Goal: Task Accomplishment & Management: Manage account settings

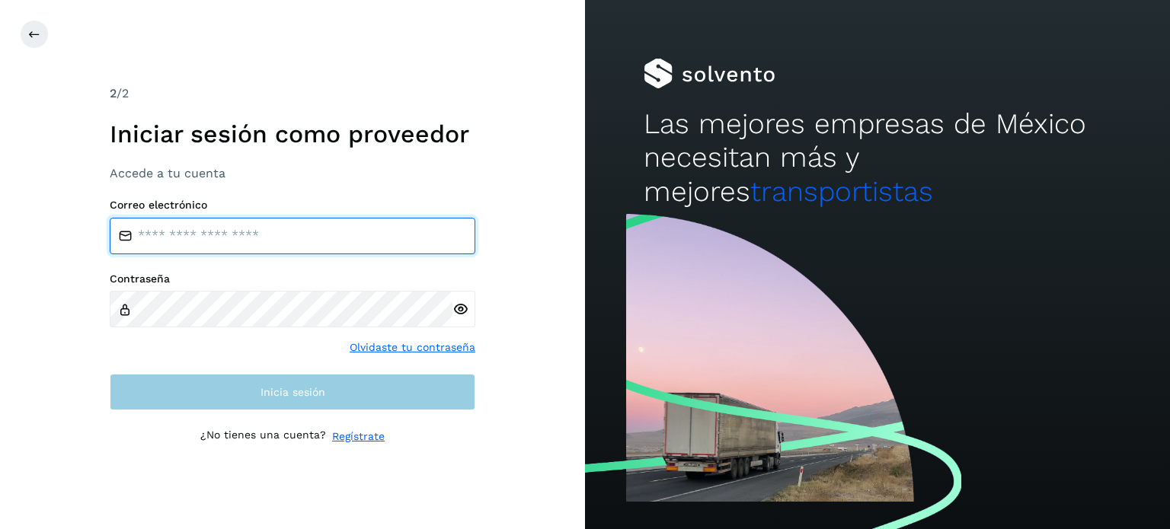
type input "**********"
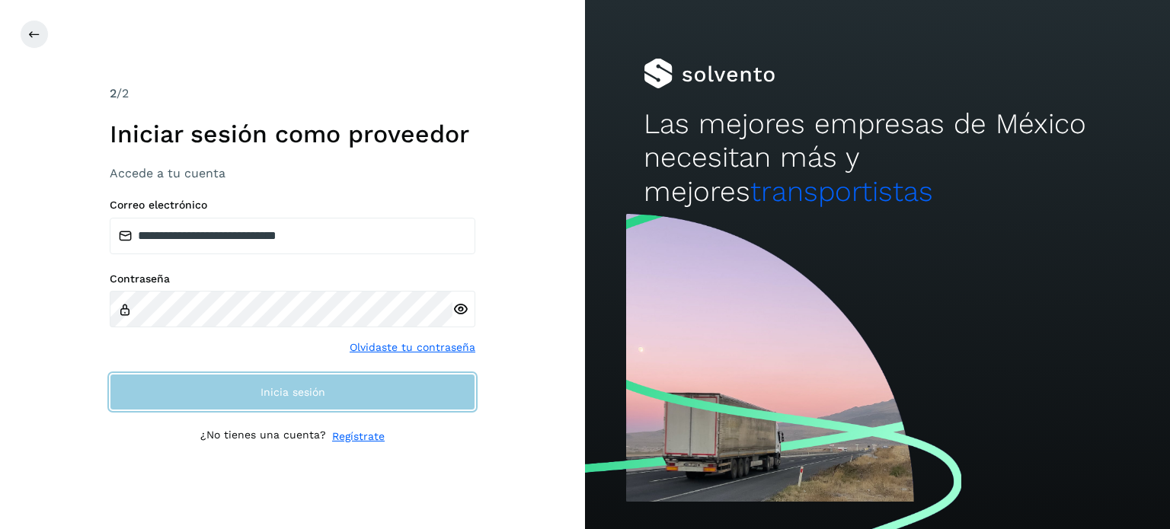
click at [334, 396] on button "Inicia sesión" at bounding box center [293, 392] width 366 height 37
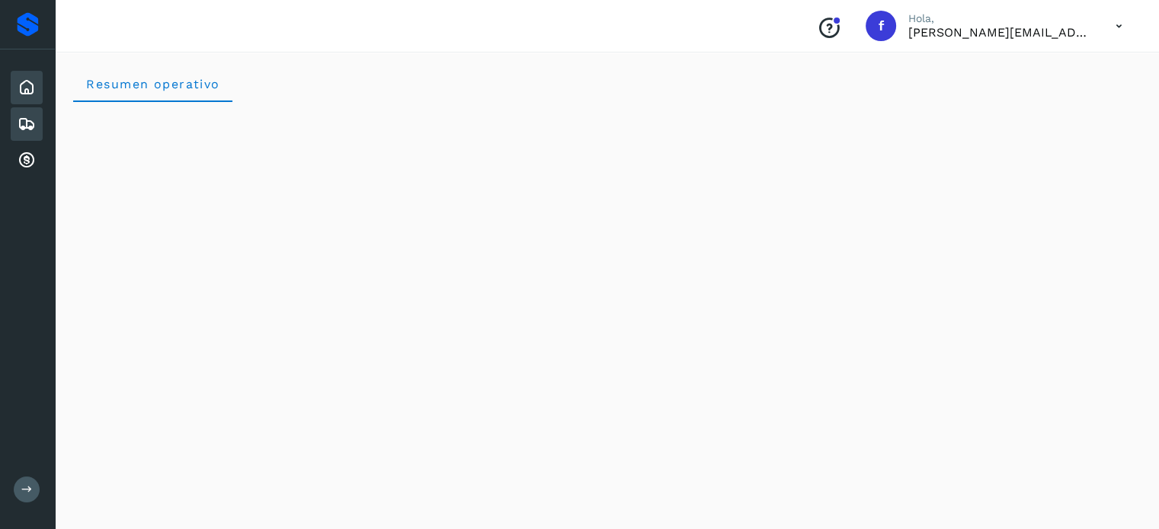
click at [24, 115] on icon at bounding box center [27, 124] width 18 height 18
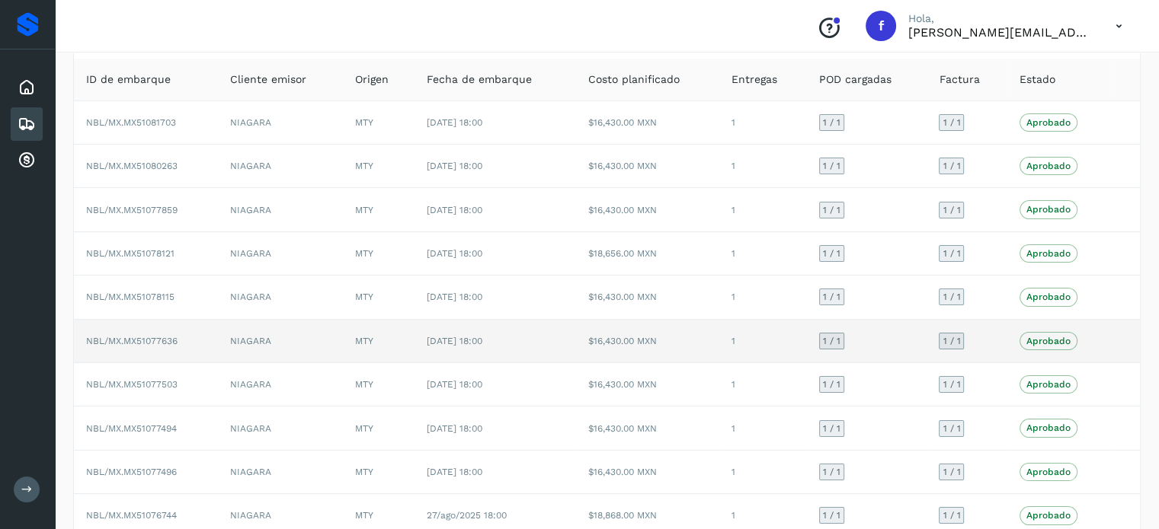
scroll to position [18, 0]
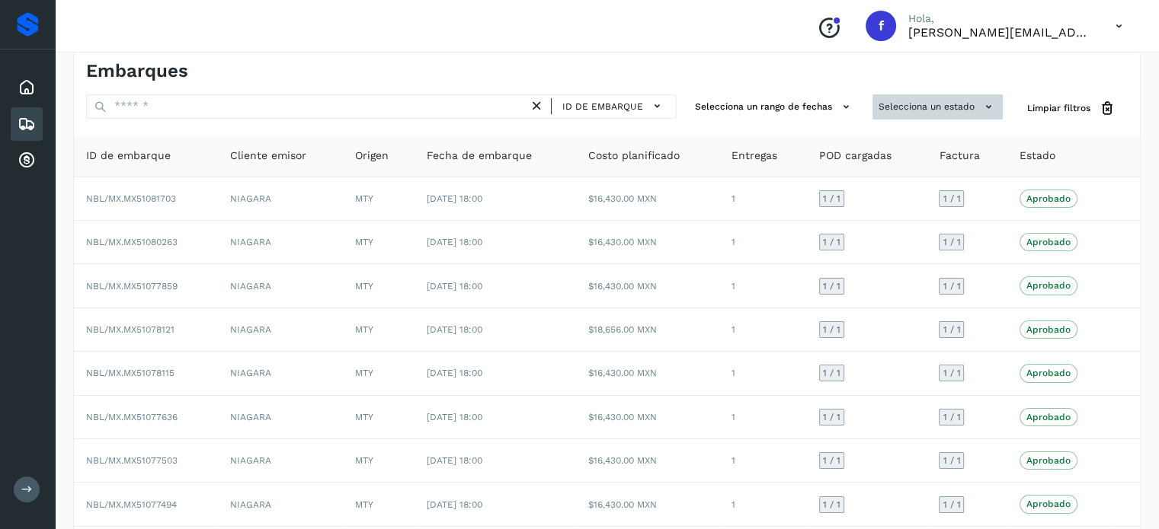
click at [898, 100] on button "Selecciona un estado" at bounding box center [937, 106] width 130 height 25
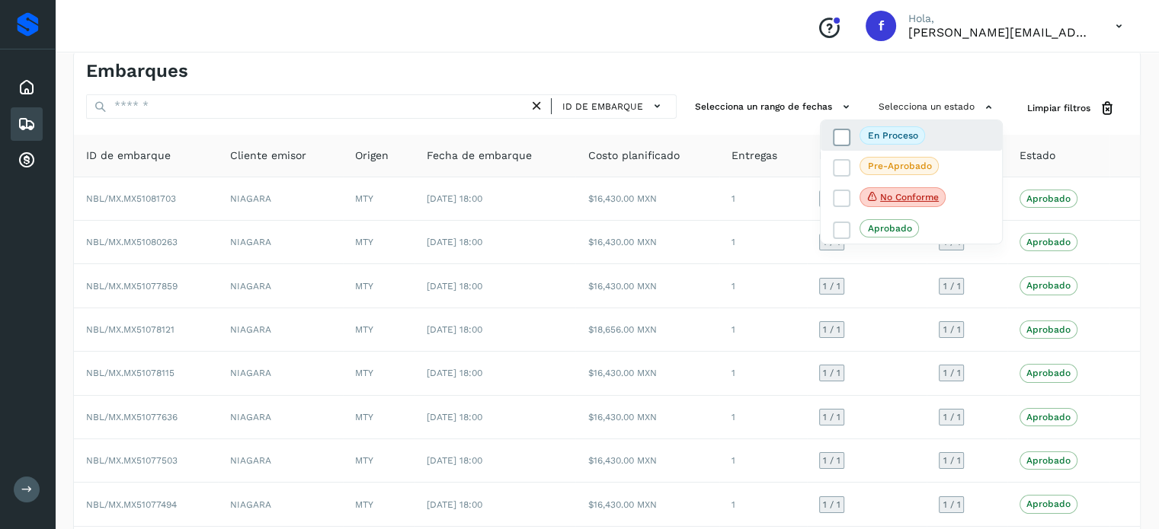
click at [882, 134] on p "En proceso" at bounding box center [893, 135] width 50 height 11
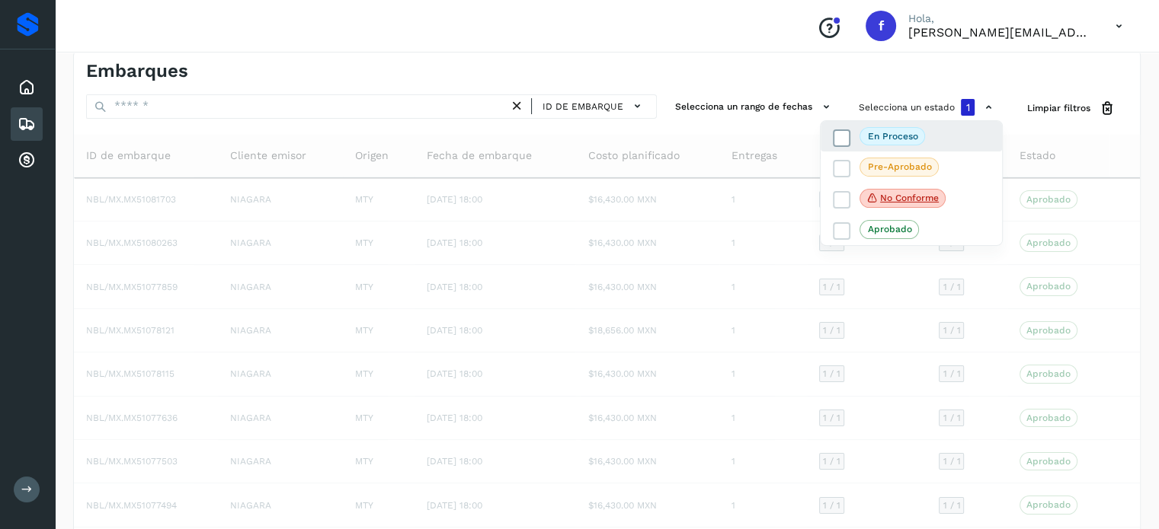
scroll to position [0, 0]
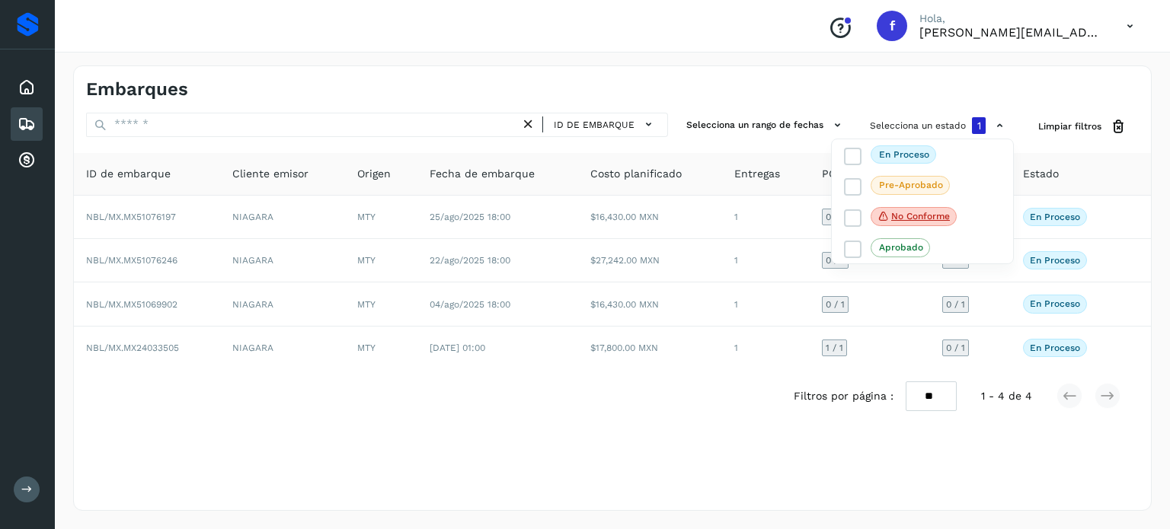
click at [737, 94] on div at bounding box center [585, 264] width 1170 height 529
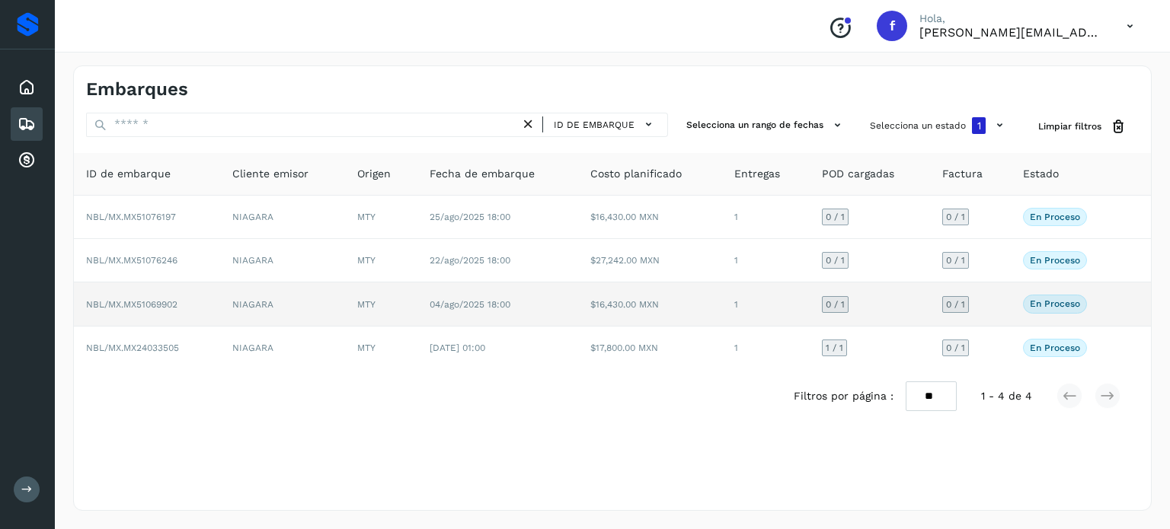
click at [158, 305] on span "NBL/MX.MX51069902" at bounding box center [131, 304] width 91 height 11
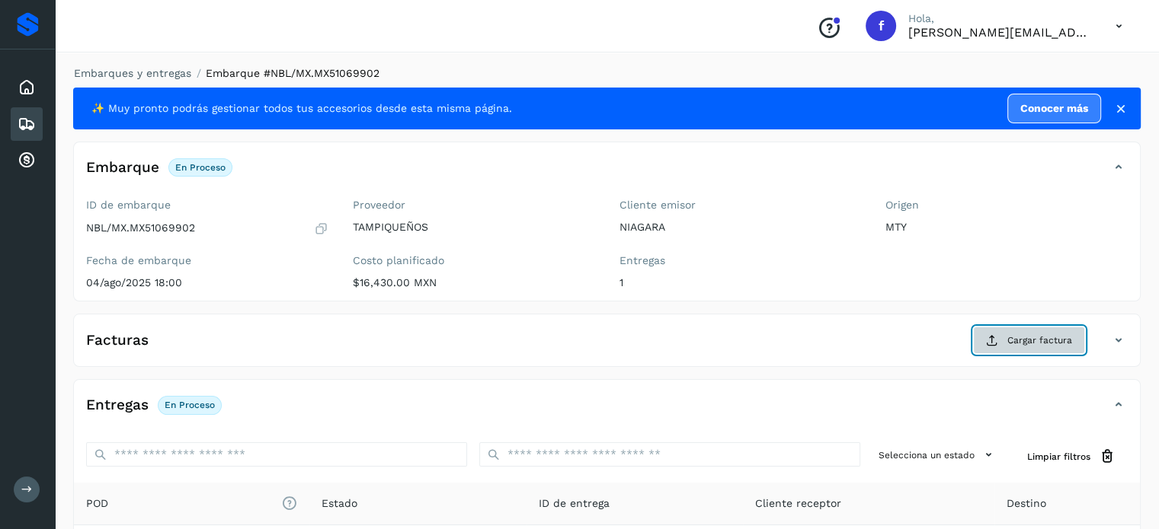
click at [993, 344] on icon at bounding box center [992, 340] width 12 height 12
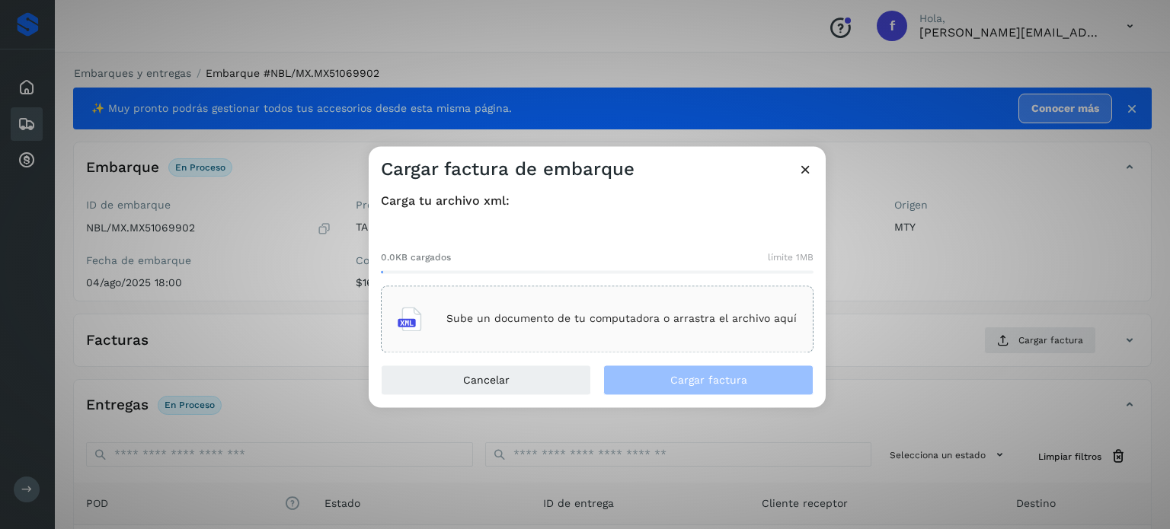
click at [487, 302] on div "Sube un documento de tu computadora o arrastra el archivo aquí" at bounding box center [597, 319] width 399 height 41
drag, startPoint x: 487, startPoint y: 302, endPoint x: 366, endPoint y: 103, distance: 232.8
click at [366, 103] on div "Cargar factura de embarque Carga tu archivo xml: 0.0KB cargados límite 1MB Sube…" at bounding box center [585, 264] width 1170 height 529
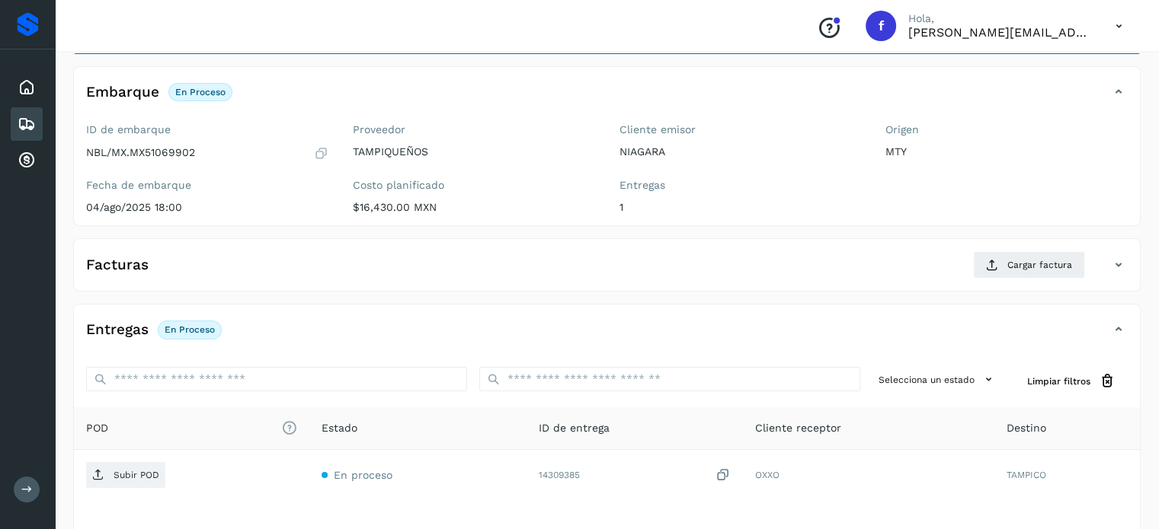
scroll to position [76, 0]
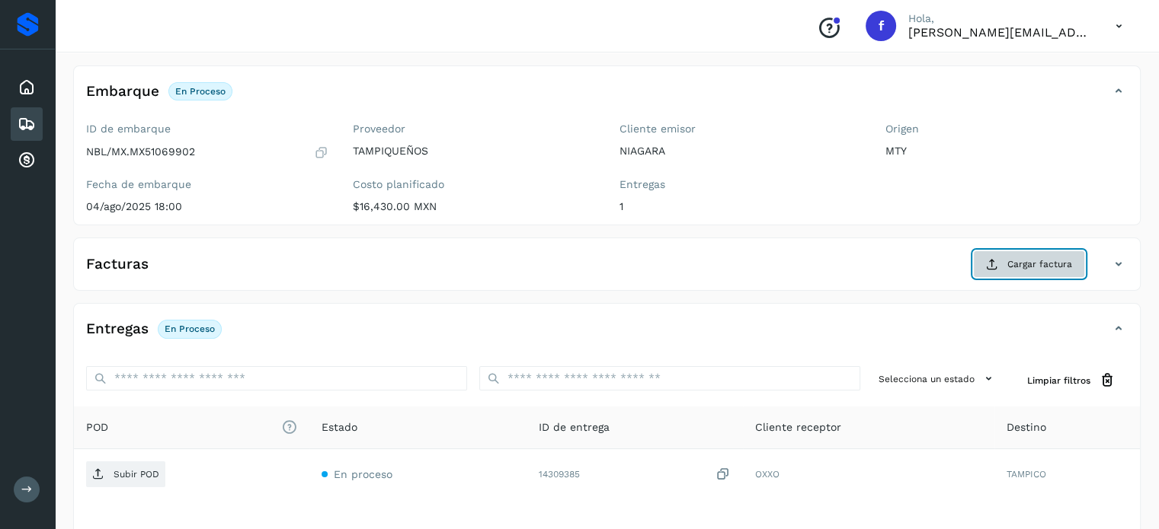
click at [990, 261] on icon at bounding box center [992, 264] width 12 height 12
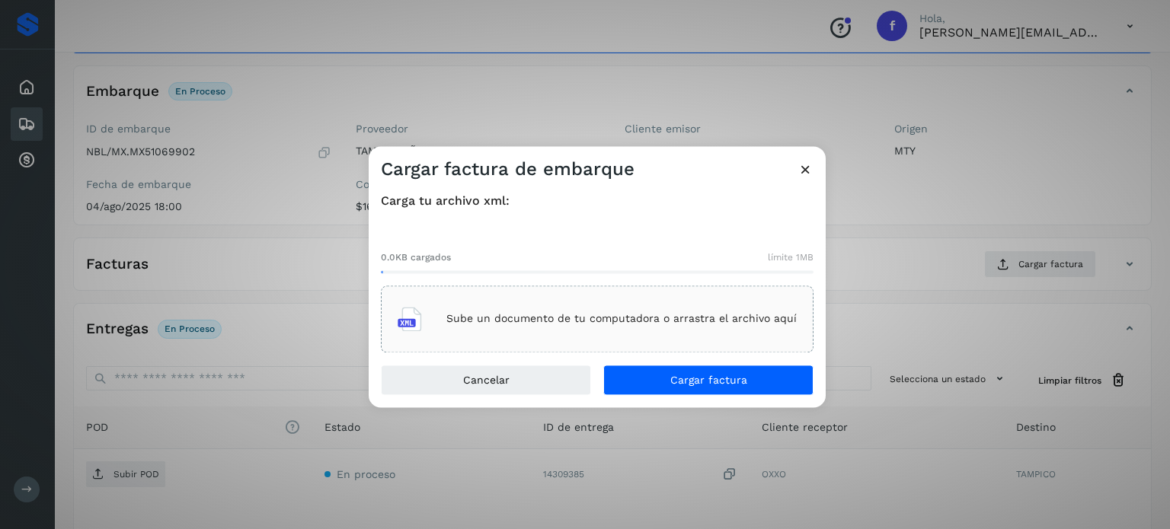
click at [556, 280] on div "0.0KB cargados límite 1MB Sube un documento de tu computadora o arrastra el arc…" at bounding box center [597, 289] width 433 height 126
click at [549, 299] on div "Sube un documento de tu computadora o arrastra el archivo aquí" at bounding box center [597, 319] width 399 height 41
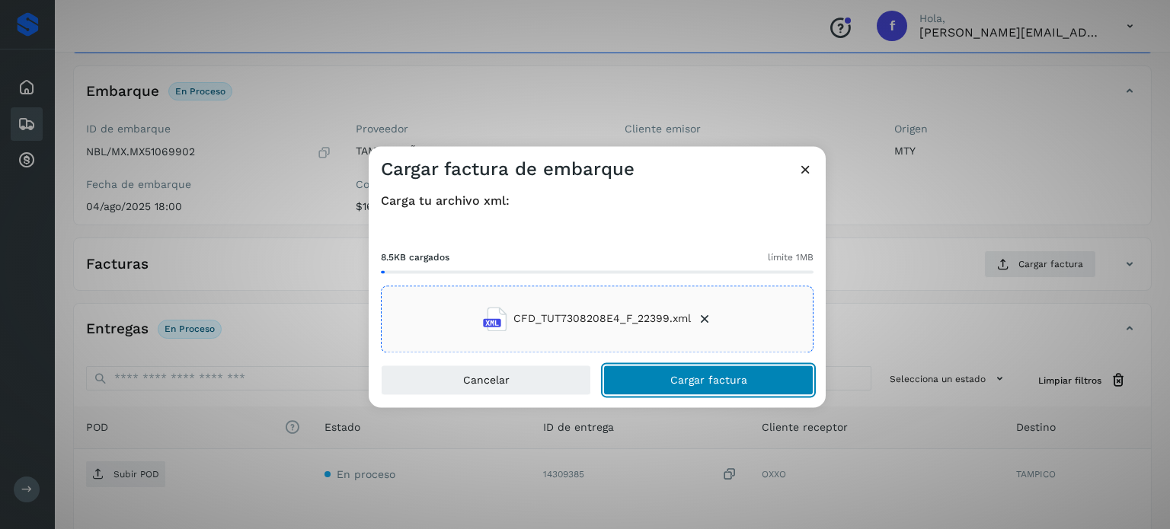
click at [732, 375] on span "Cargar factura" at bounding box center [708, 380] width 77 height 11
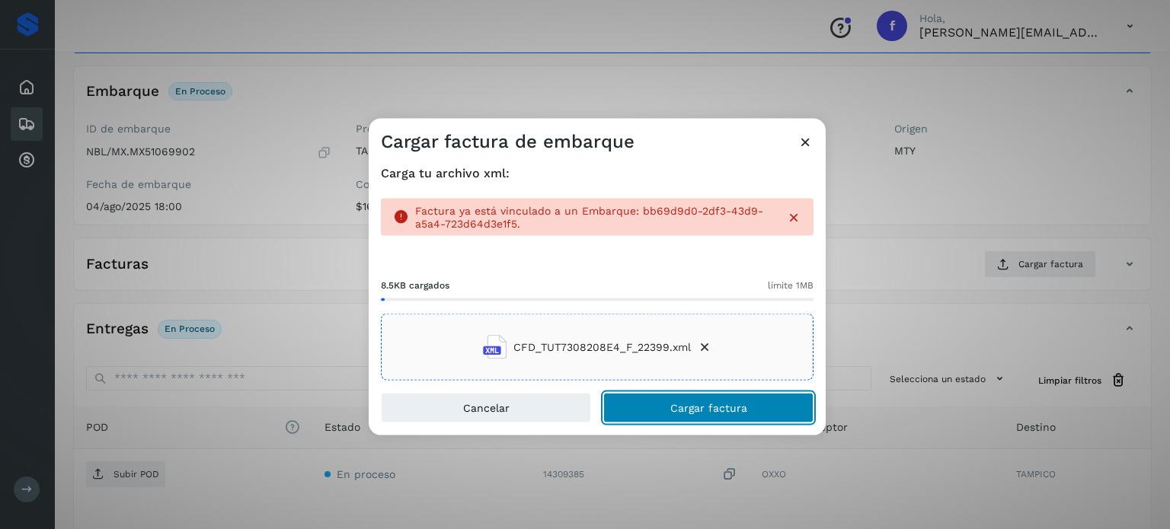
click at [786, 401] on button "Cargar factura" at bounding box center [708, 408] width 210 height 30
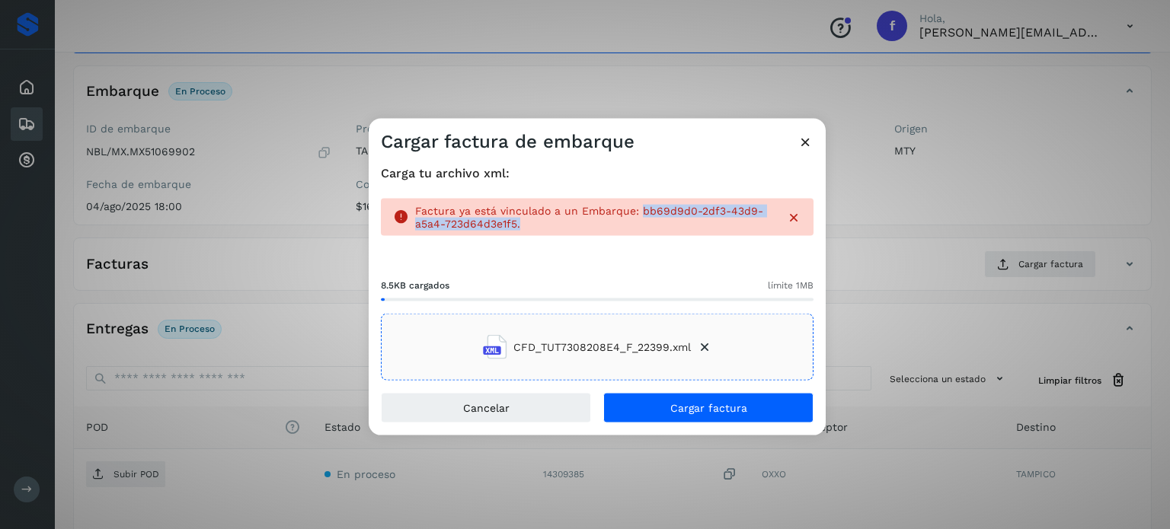
drag, startPoint x: 525, startPoint y: 218, endPoint x: 641, endPoint y: 198, distance: 117.5
click at [639, 200] on div "Factura ya está vinculado a un Embarque: bb69d9d0-2df3-43d9-a5a4-723d64d3e1f5." at bounding box center [597, 217] width 433 height 38
copy p "bb69d9d0-2df3-43d9-a5a4-723d64d3e1f5."
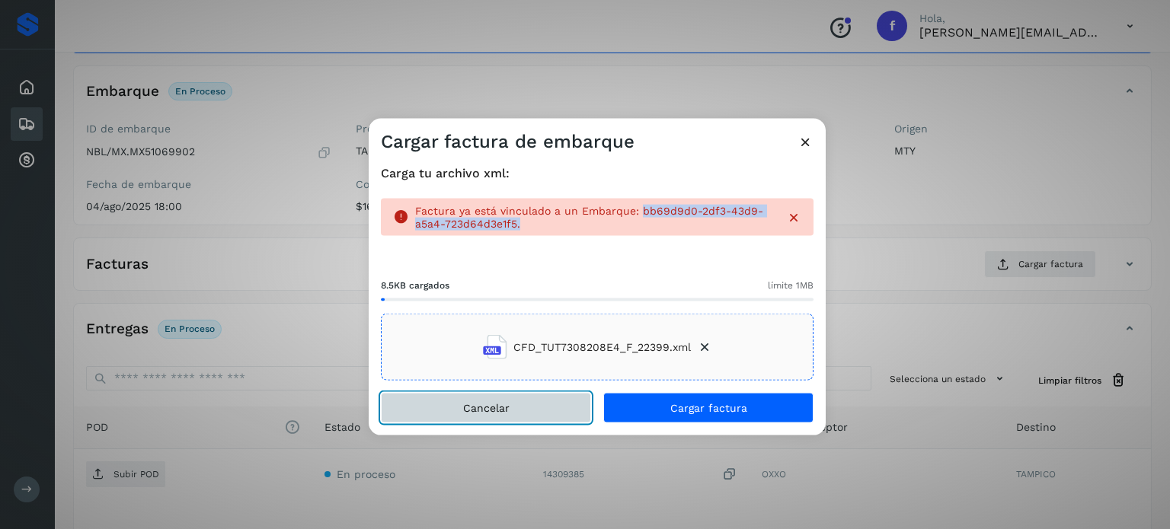
click at [523, 401] on button "Cancelar" at bounding box center [486, 408] width 210 height 30
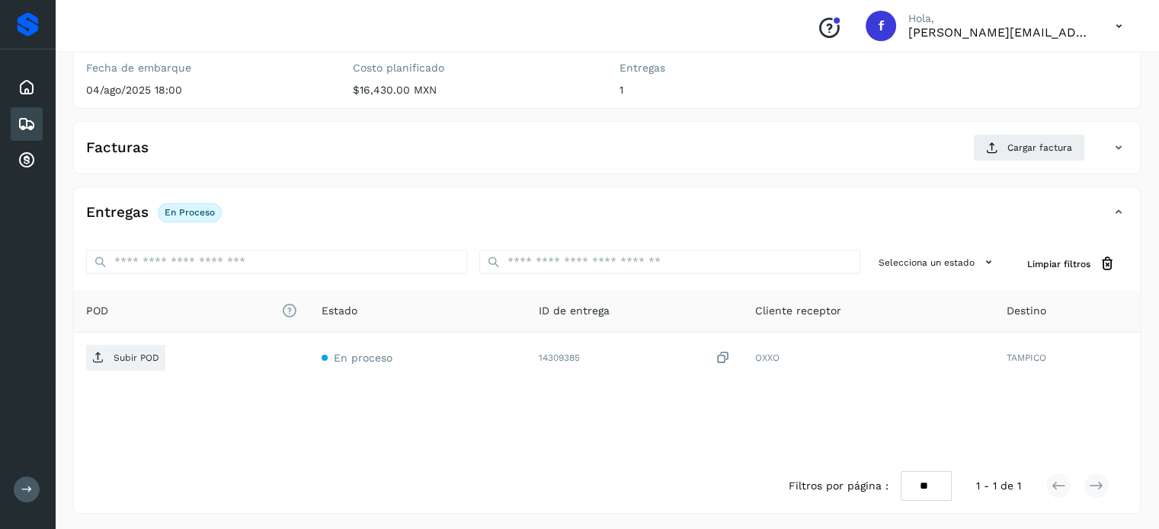
scroll to position [193, 0]
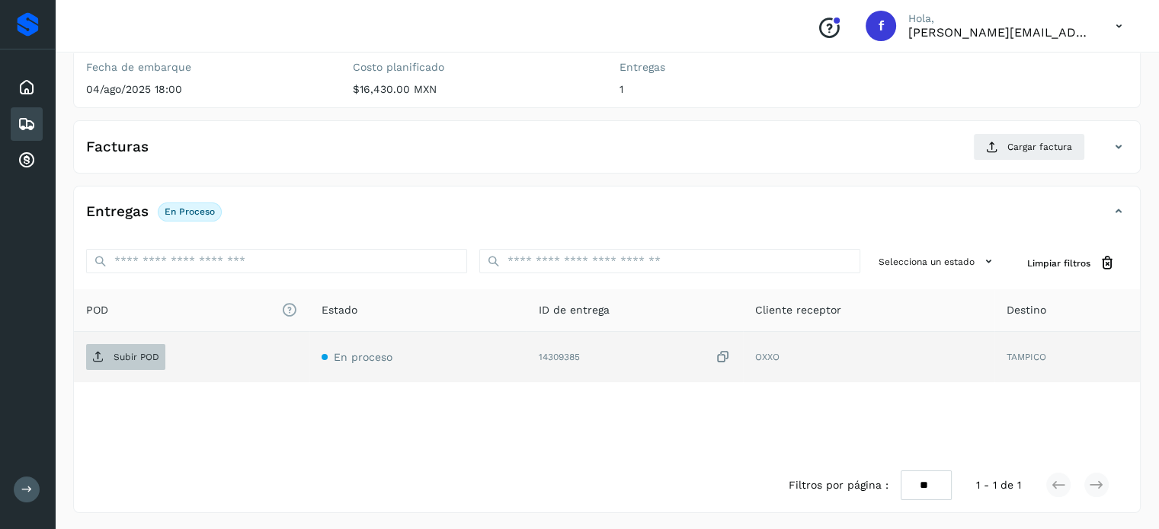
click at [149, 352] on p "Subir POD" at bounding box center [137, 357] width 46 height 11
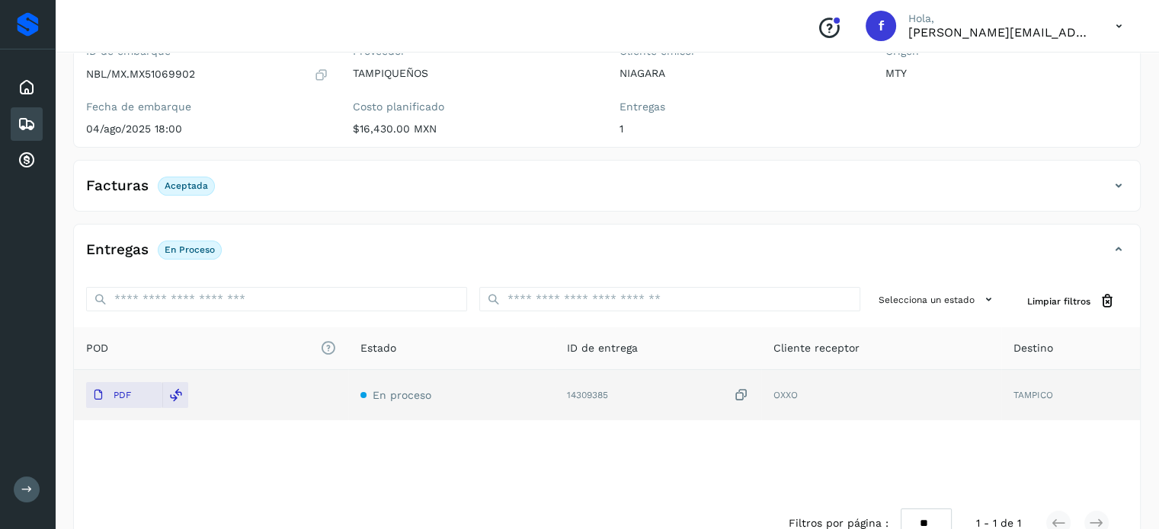
scroll to position [192, 0]
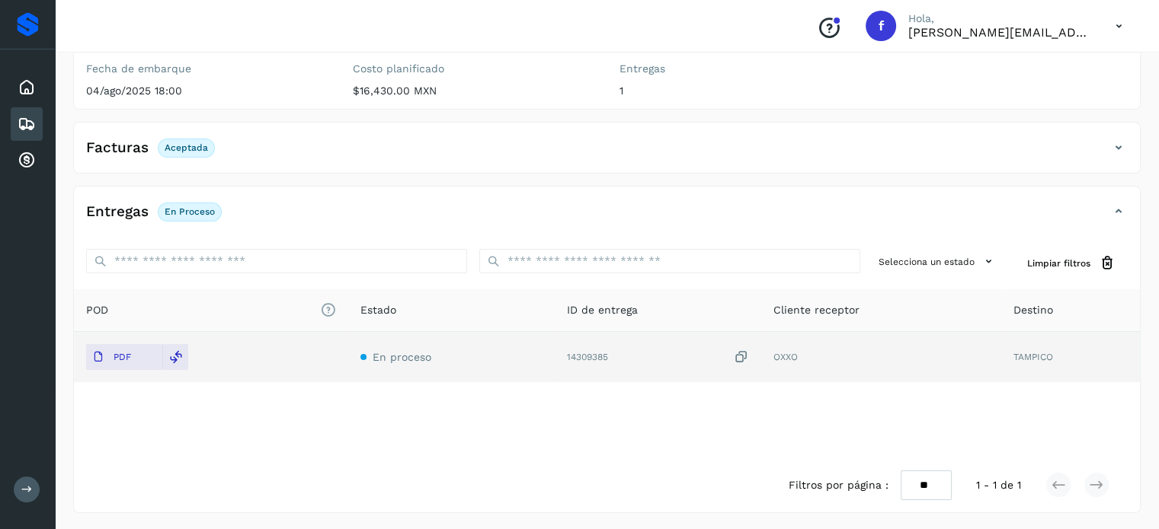
click at [1088, 143] on div "Facturas Aceptada" at bounding box center [591, 148] width 1035 height 26
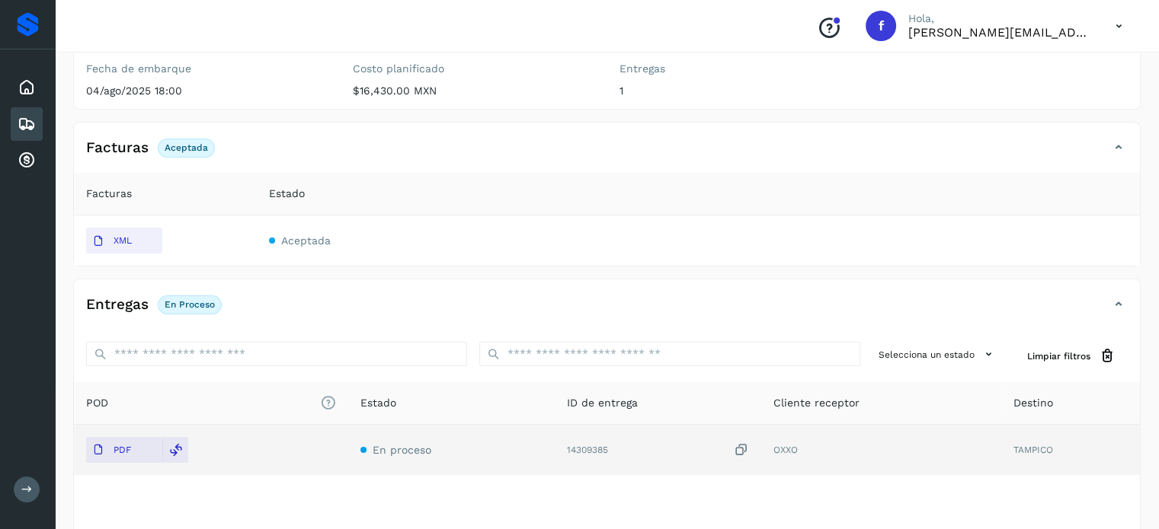
click at [1088, 143] on div "Facturas Aceptada" at bounding box center [591, 148] width 1035 height 26
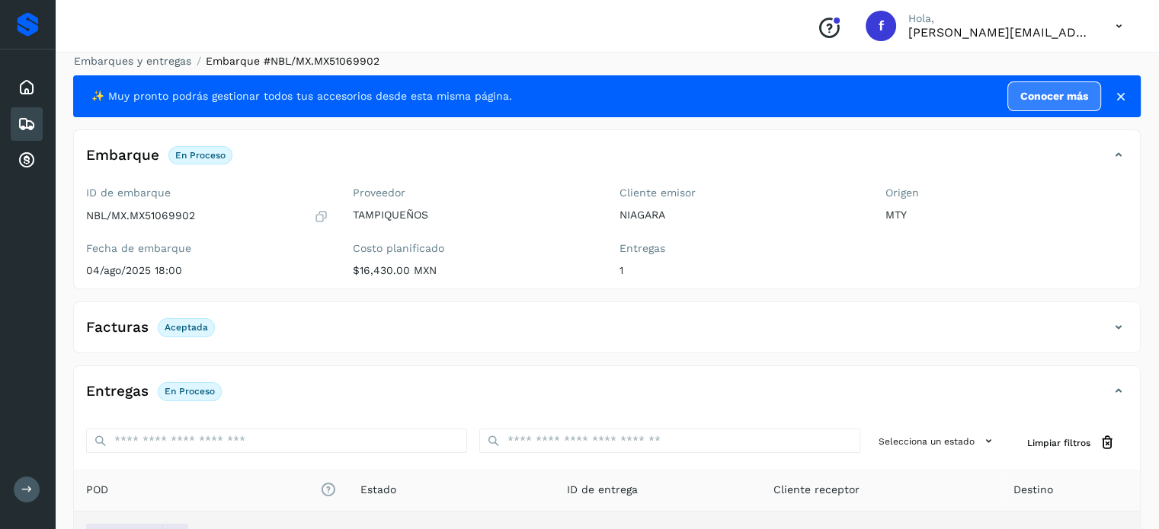
scroll to position [0, 0]
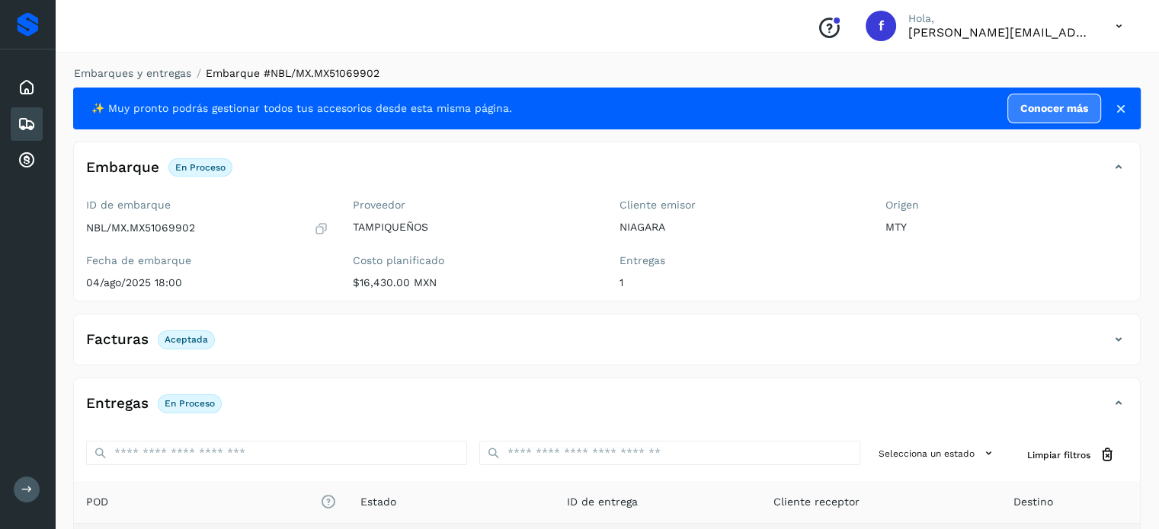
click at [40, 130] on div "Embarques" at bounding box center [27, 124] width 32 height 34
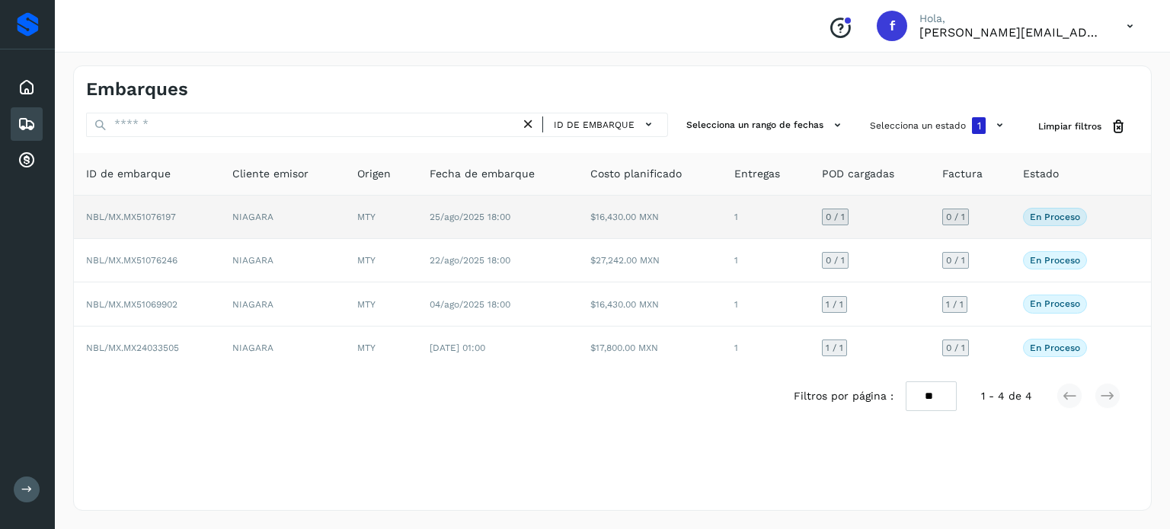
click at [137, 220] on span "NBL/MX.MX51076197" at bounding box center [131, 217] width 90 height 11
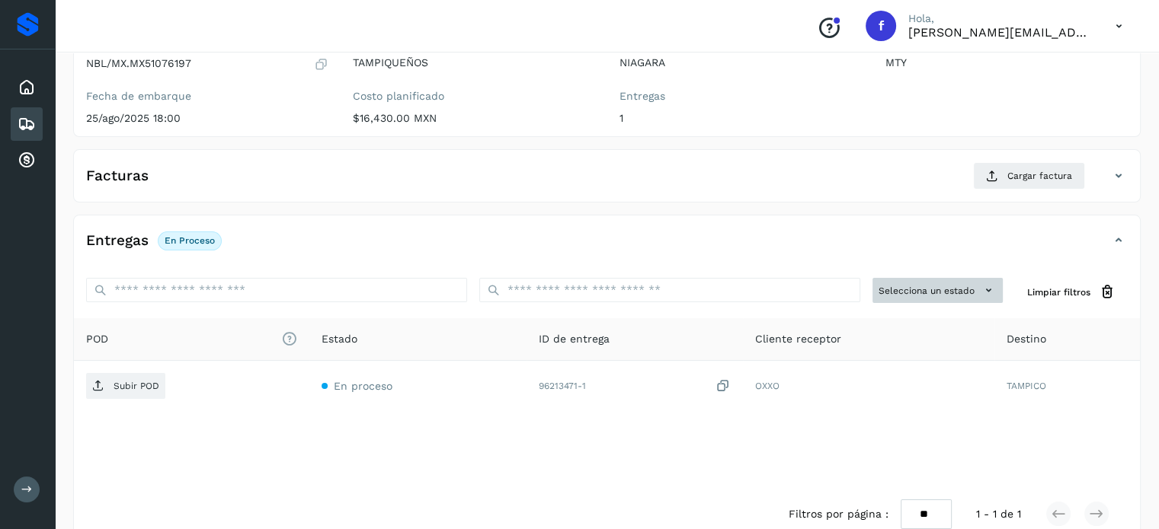
scroll to position [193, 0]
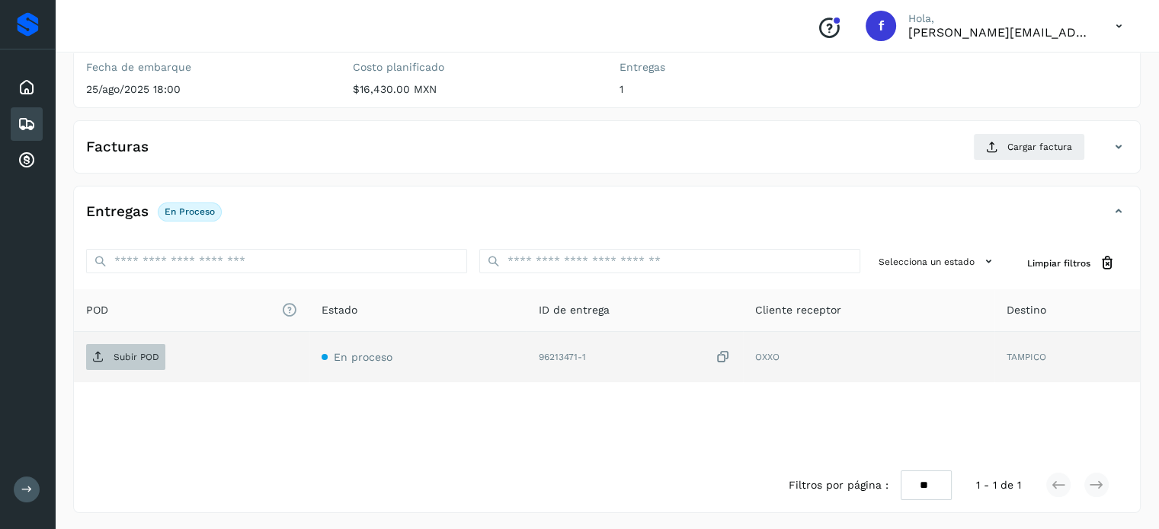
click at [140, 345] on span "Subir POD" at bounding box center [125, 357] width 79 height 24
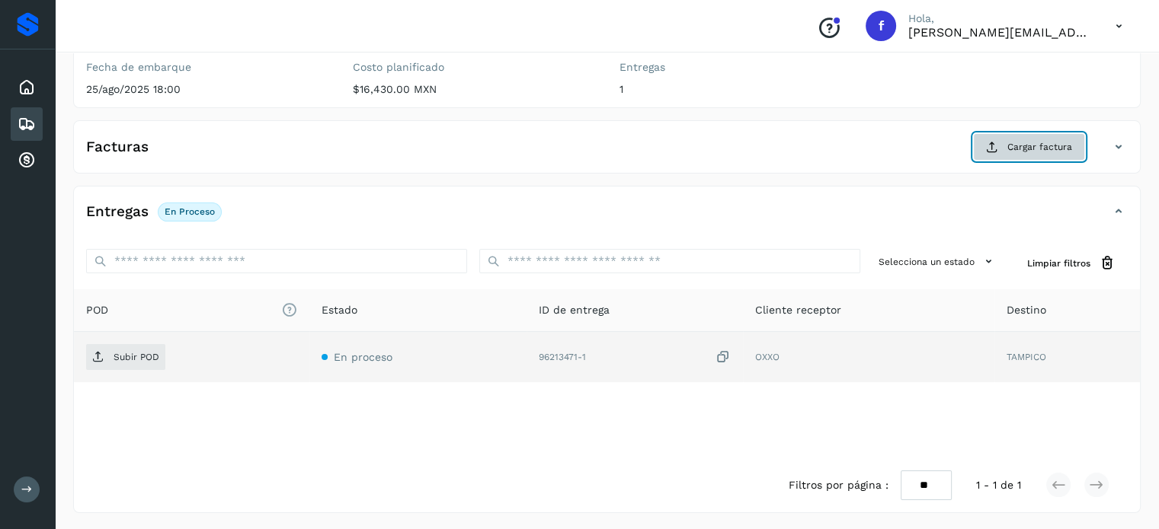
click at [1008, 153] on button "Cargar factura" at bounding box center [1029, 146] width 112 height 27
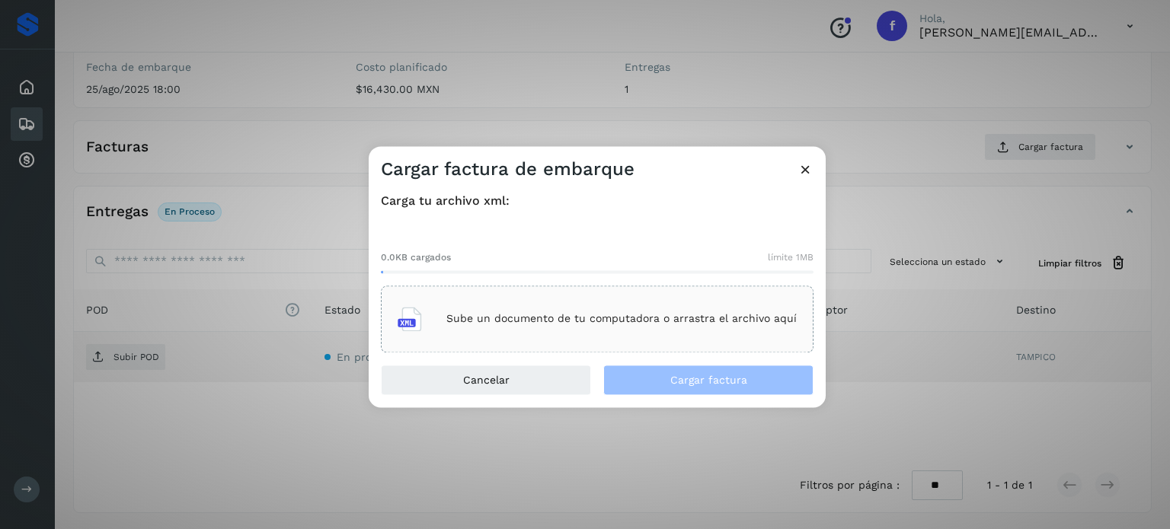
click at [466, 300] on div "Sube un documento de tu computadora o arrastra el archivo aquí" at bounding box center [597, 319] width 399 height 41
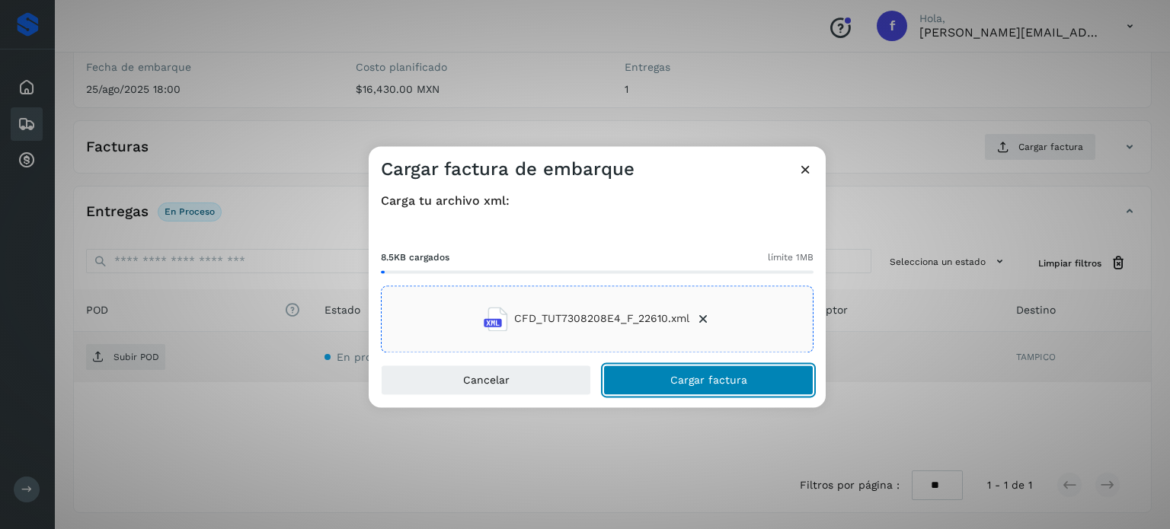
click at [676, 385] on span "Cargar factura" at bounding box center [708, 380] width 77 height 11
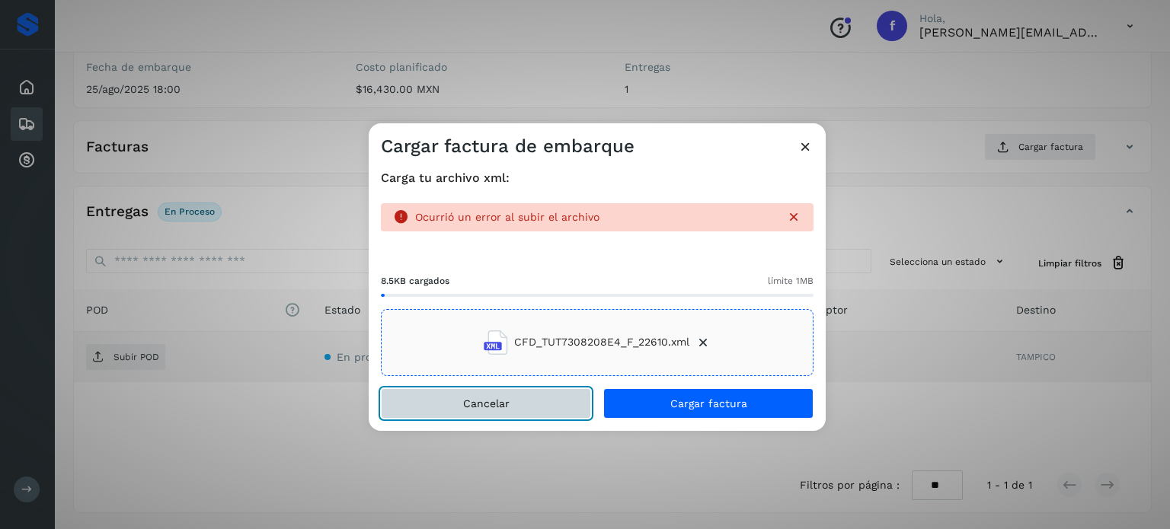
click at [507, 405] on span "Cancelar" at bounding box center [486, 403] width 46 height 11
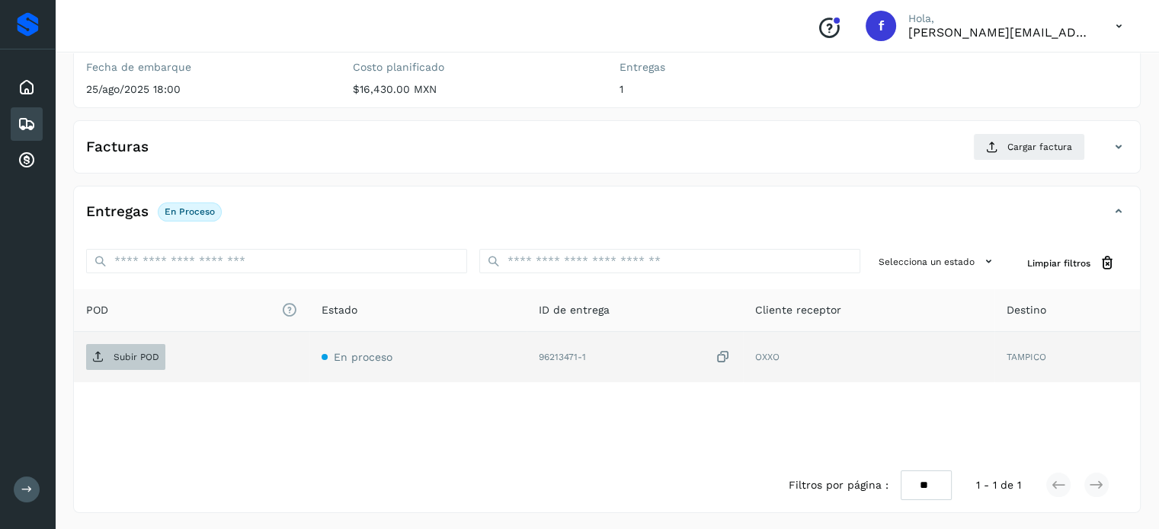
click at [123, 357] on p "Subir POD" at bounding box center [137, 357] width 46 height 11
click at [122, 350] on span "Subir POD" at bounding box center [125, 357] width 79 height 24
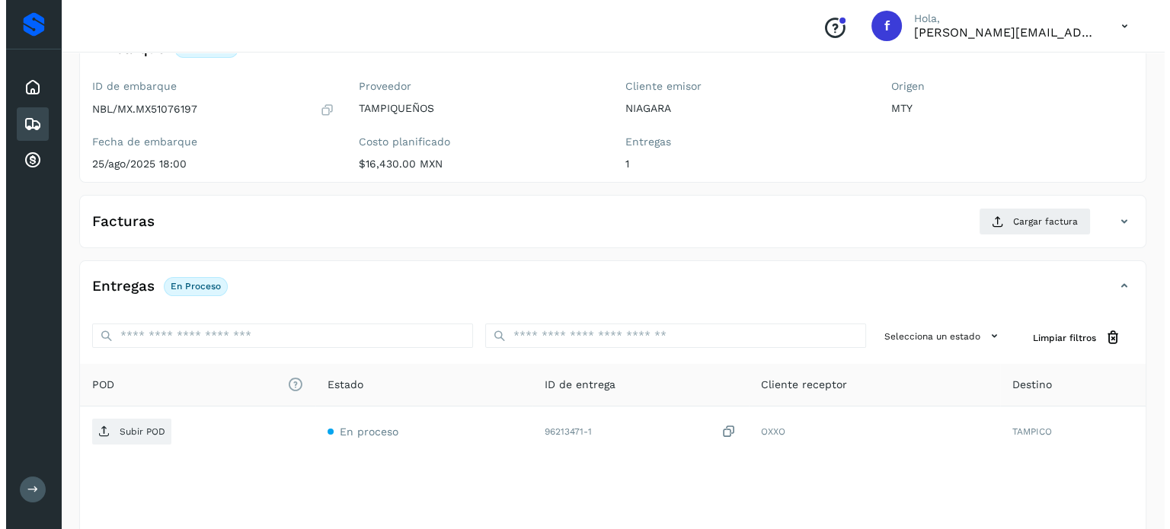
scroll to position [193, 0]
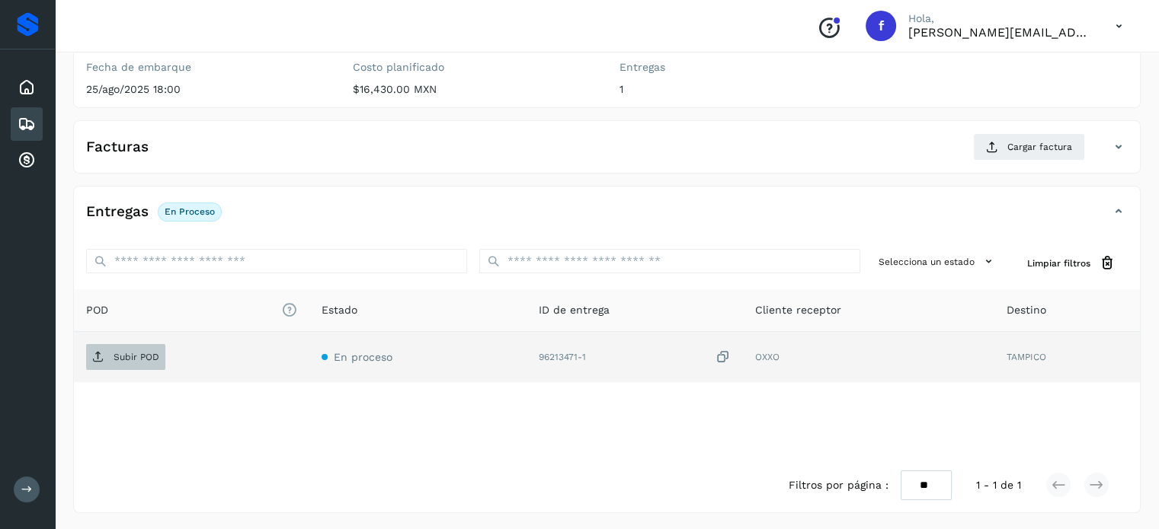
click at [135, 345] on span "Subir POD" at bounding box center [125, 357] width 79 height 24
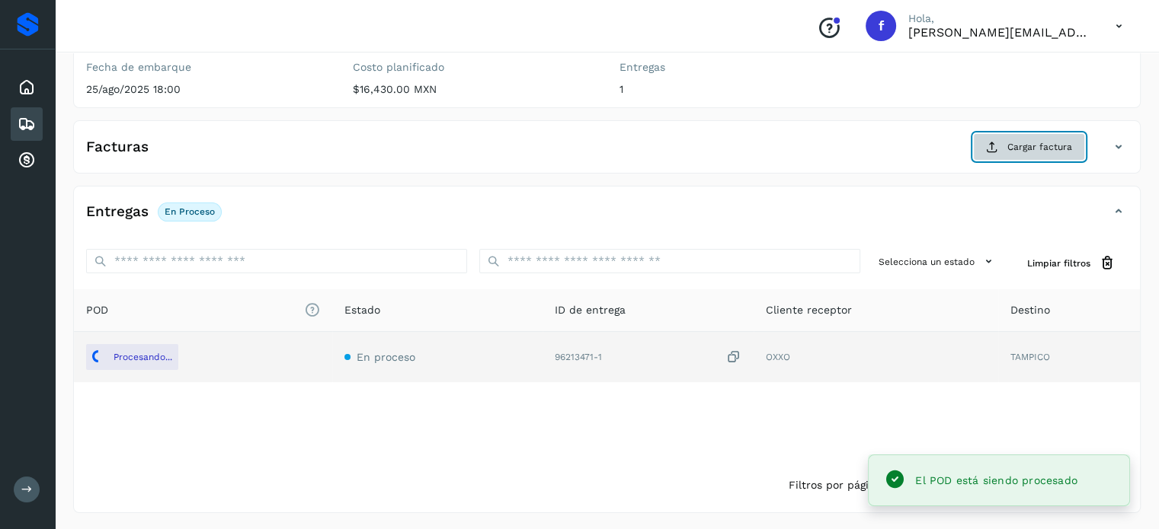
click at [993, 150] on icon at bounding box center [992, 147] width 12 height 12
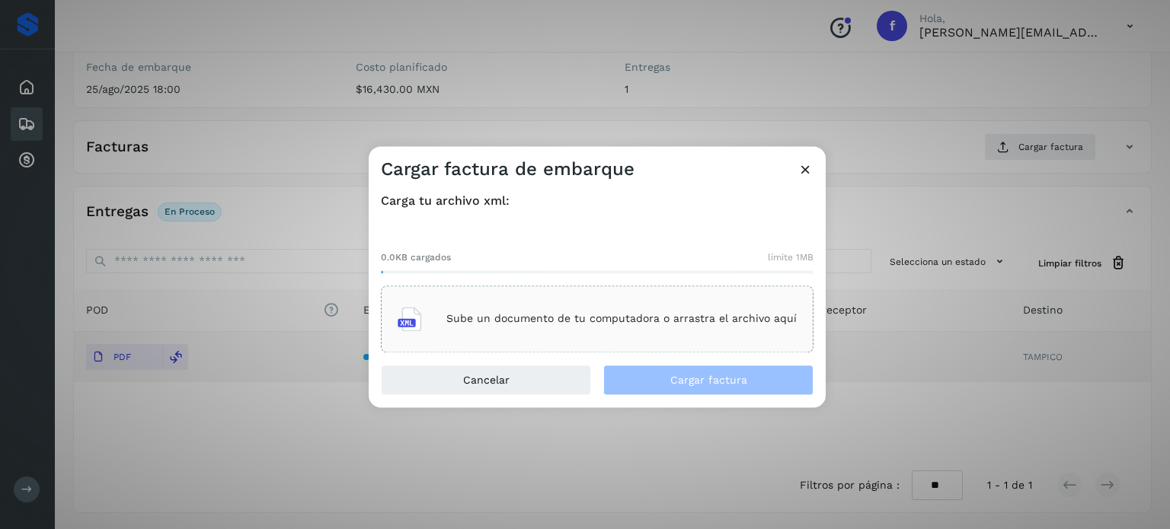
click at [606, 317] on p "Sube un documento de tu computadora o arrastra el archivo aquí" at bounding box center [621, 319] width 350 height 13
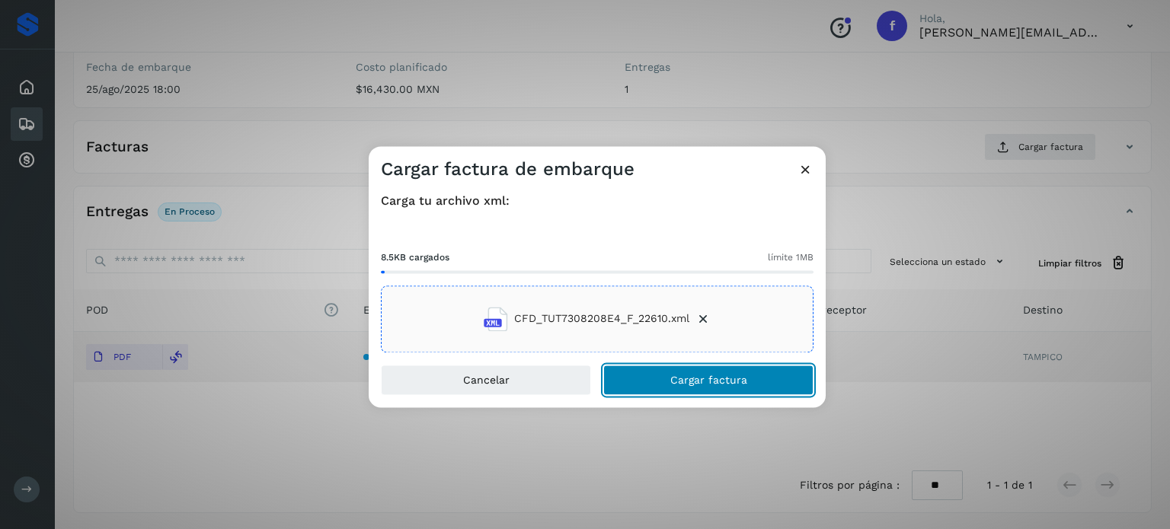
click at [680, 391] on button "Cargar factura" at bounding box center [708, 380] width 210 height 30
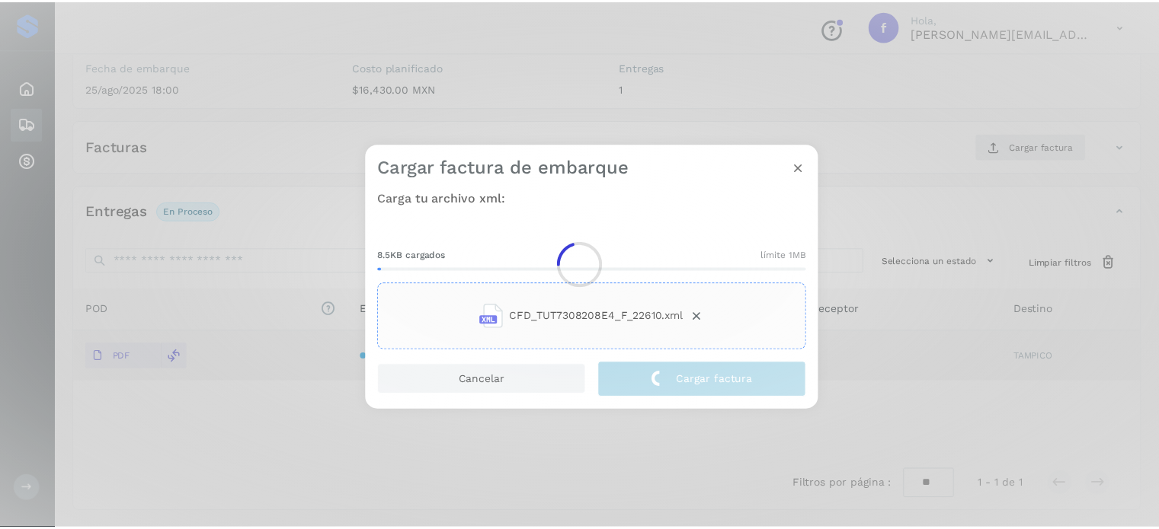
scroll to position [192, 0]
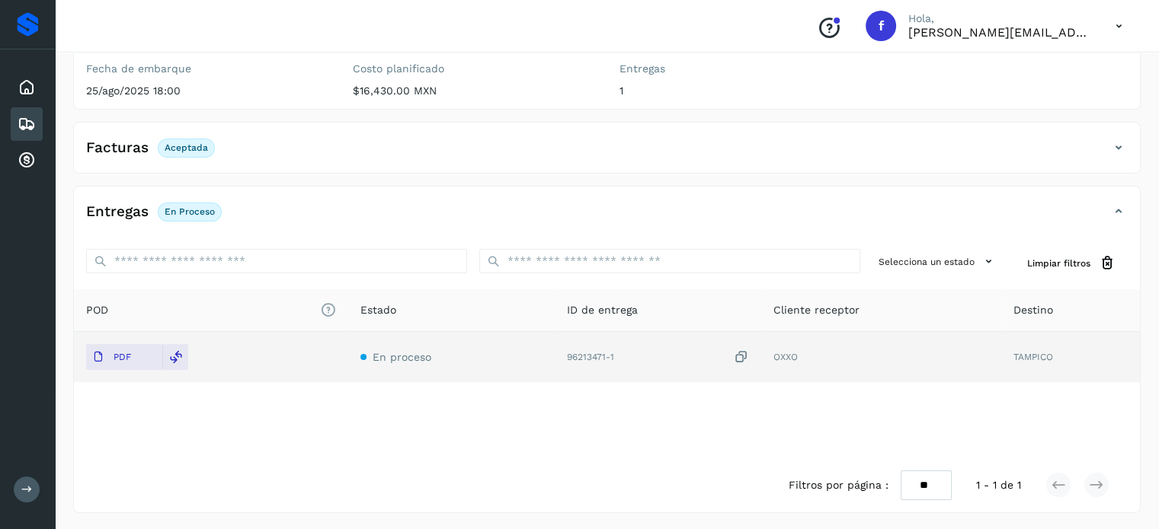
click at [37, 127] on div "Embarques" at bounding box center [27, 124] width 32 height 34
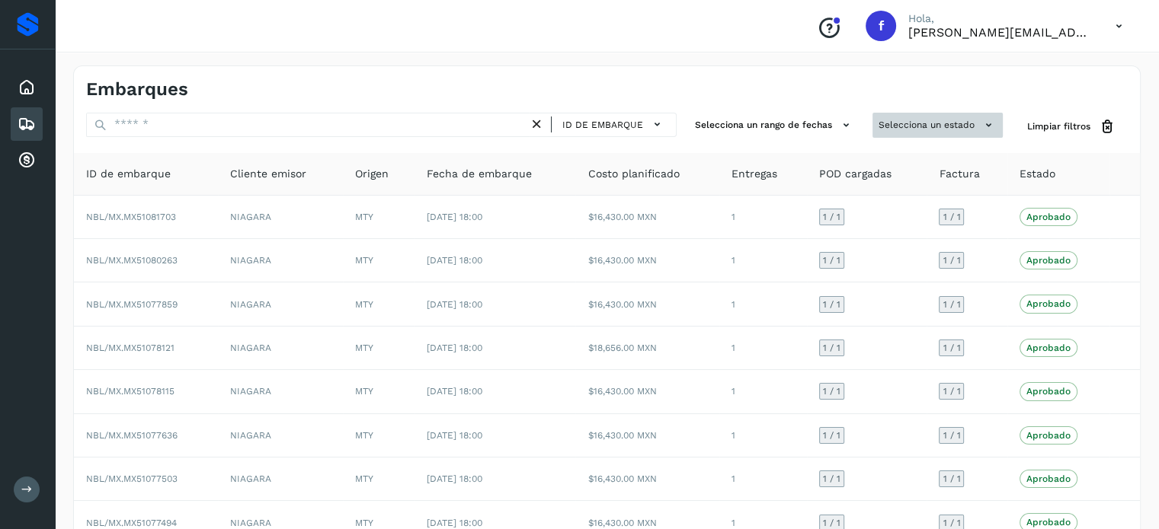
click at [907, 117] on button "Selecciona un estado" at bounding box center [937, 125] width 130 height 25
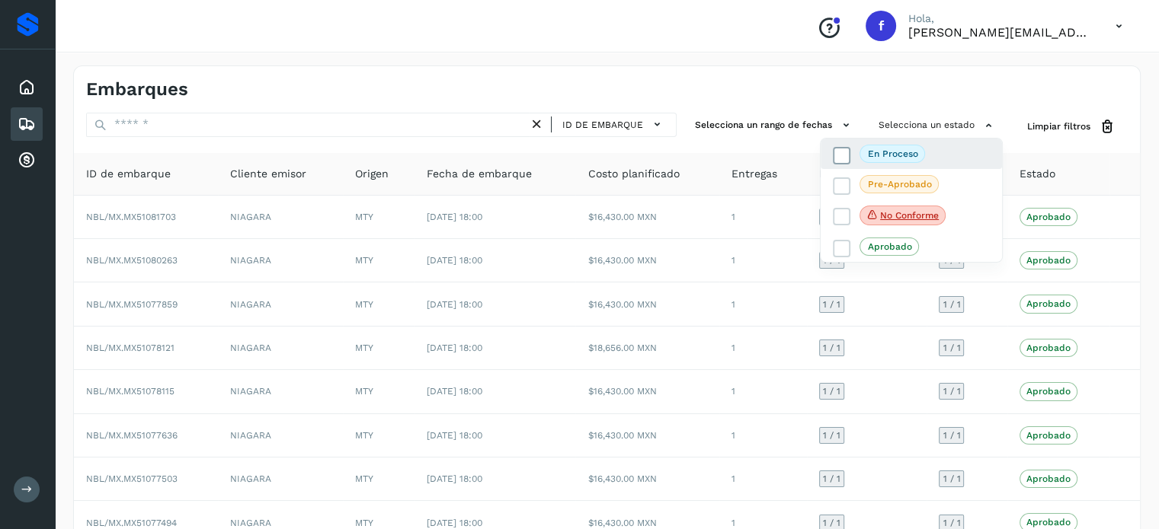
click at [882, 162] on span "En proceso" at bounding box center [892, 154] width 66 height 18
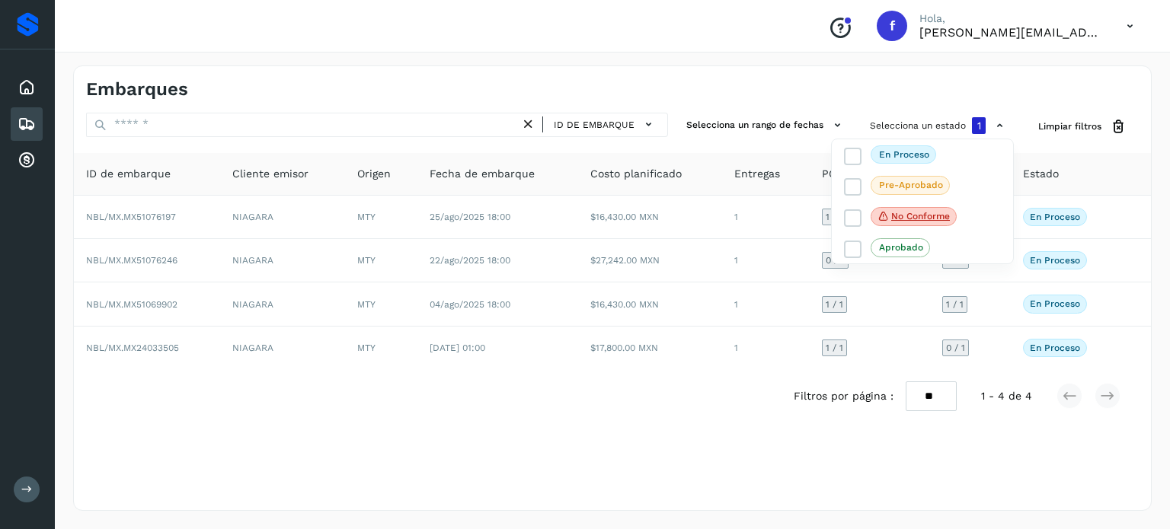
click at [515, 442] on div at bounding box center [585, 264] width 1170 height 529
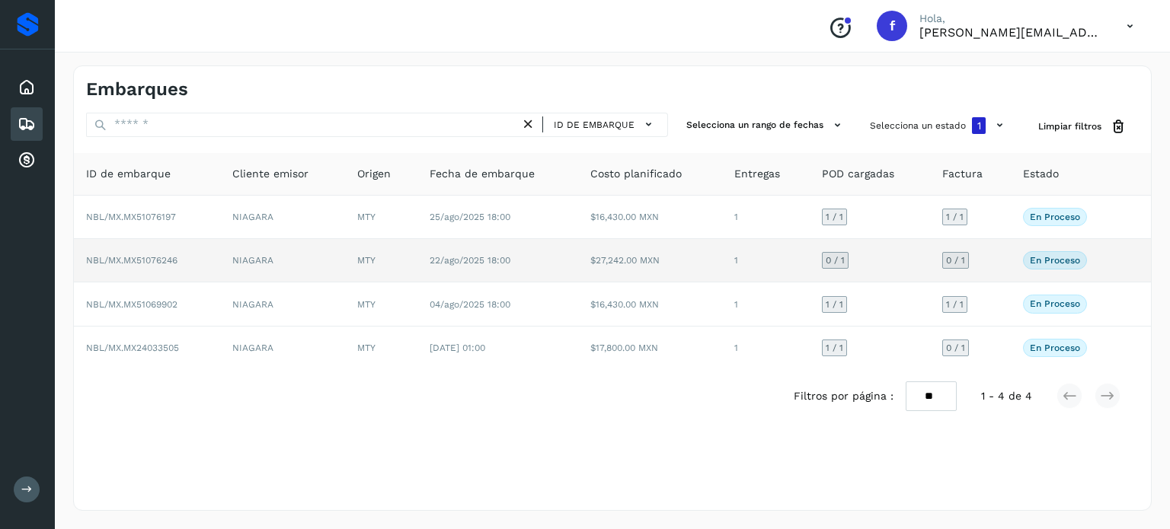
click at [165, 264] on span "NBL/MX.MX51076246" at bounding box center [131, 260] width 91 height 11
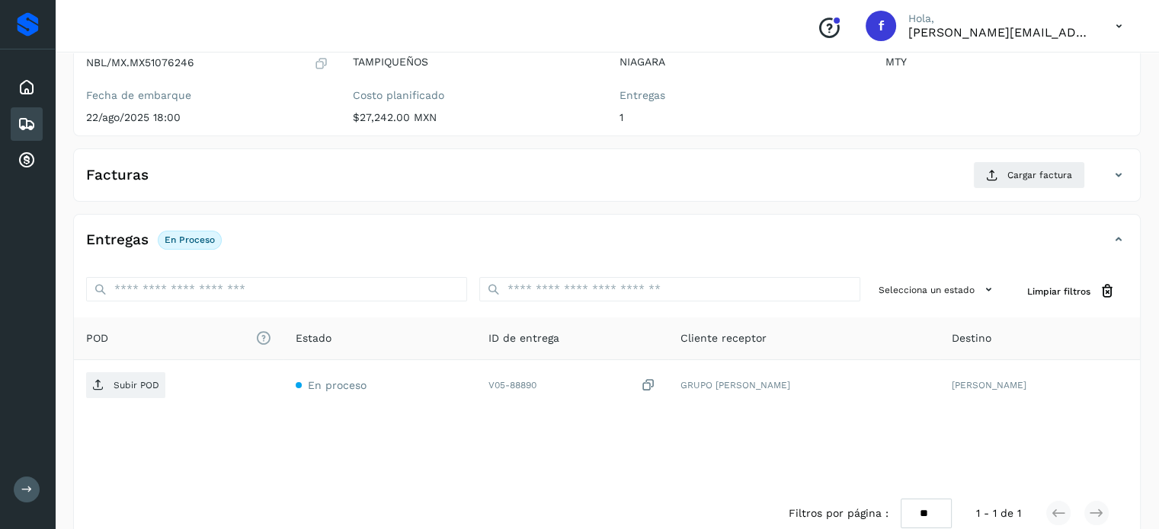
scroll to position [193, 0]
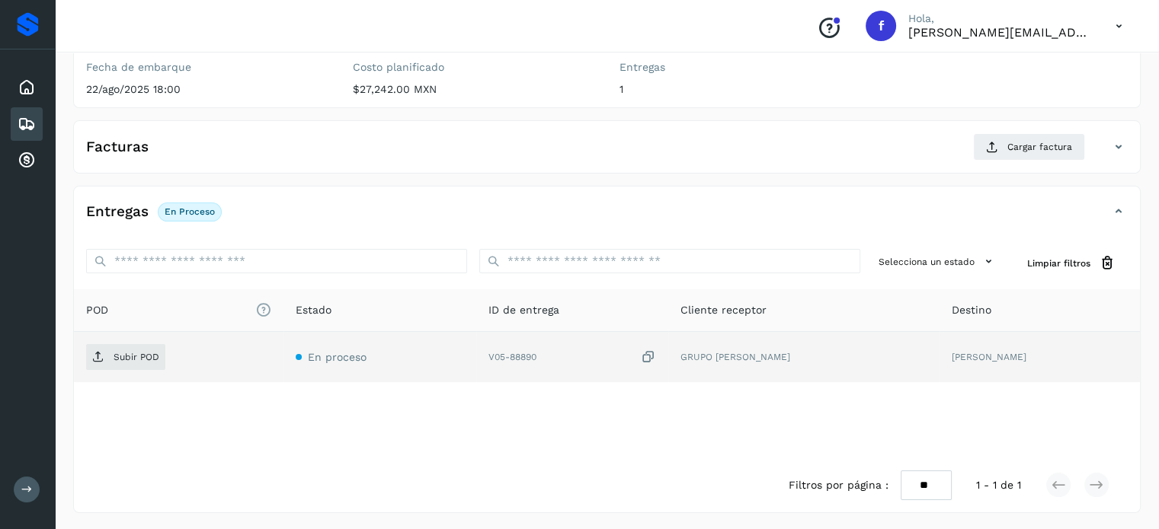
click at [146, 344] on div "Subir POD" at bounding box center [178, 357] width 185 height 26
click at [127, 360] on p "Subir POD" at bounding box center [137, 357] width 46 height 11
click at [142, 358] on p "Subir POD" at bounding box center [137, 357] width 46 height 11
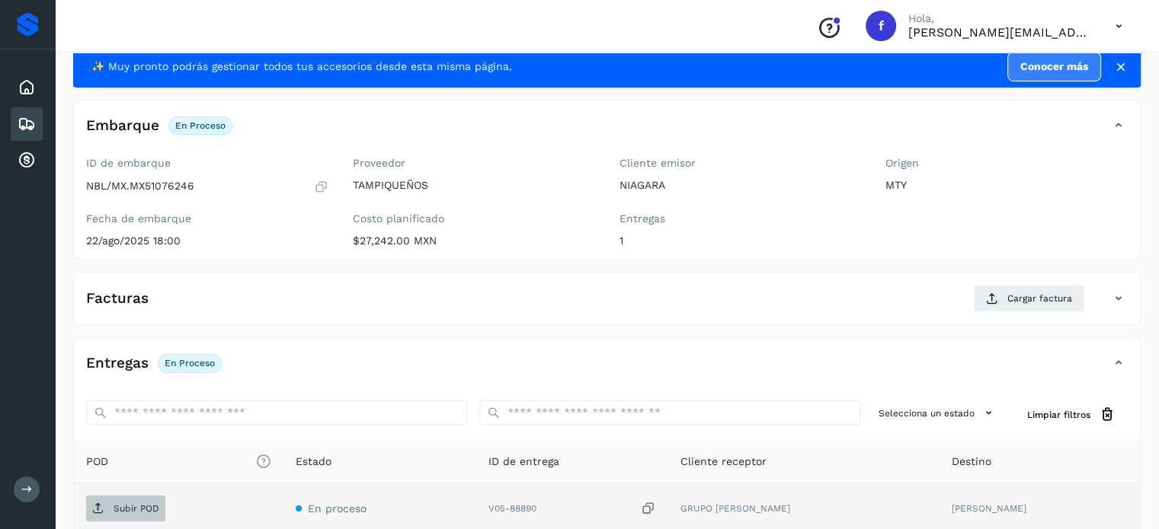
scroll to position [41, 0]
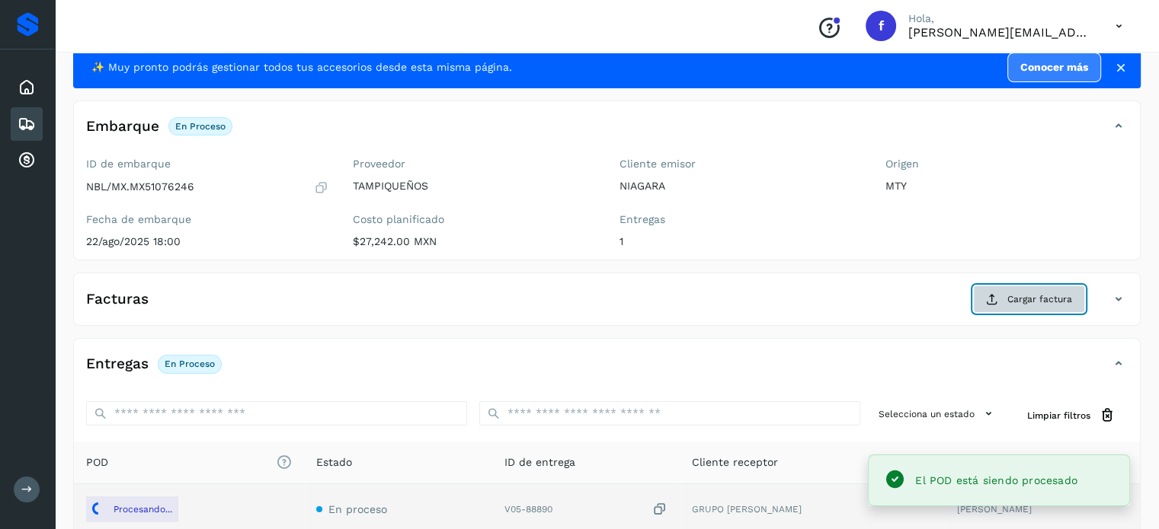
click at [1047, 299] on span "Cargar factura" at bounding box center [1039, 300] width 65 height 14
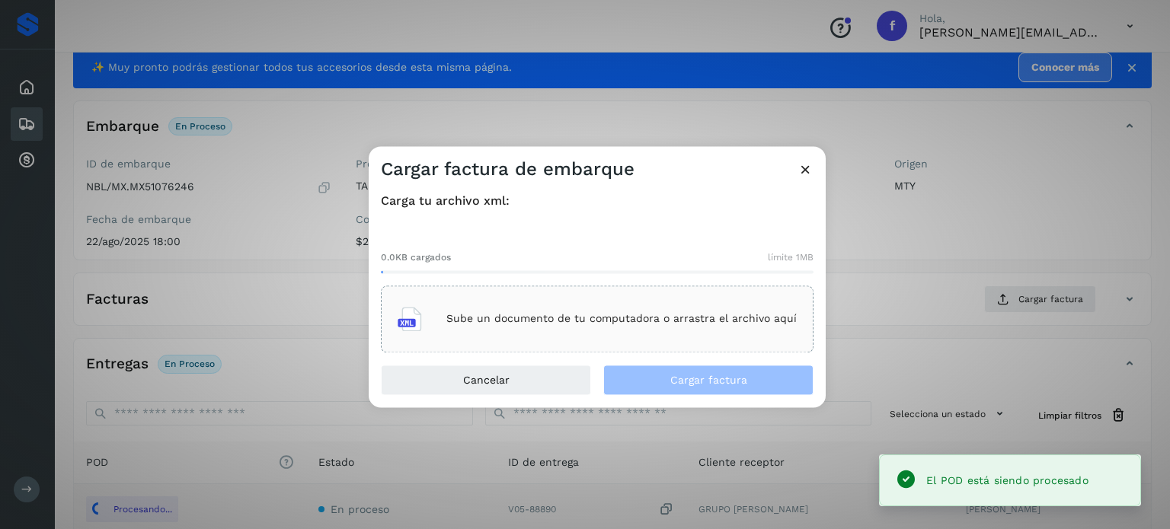
click at [533, 308] on div "Sube un documento de tu computadora o arrastra el archivo aquí" at bounding box center [597, 319] width 399 height 41
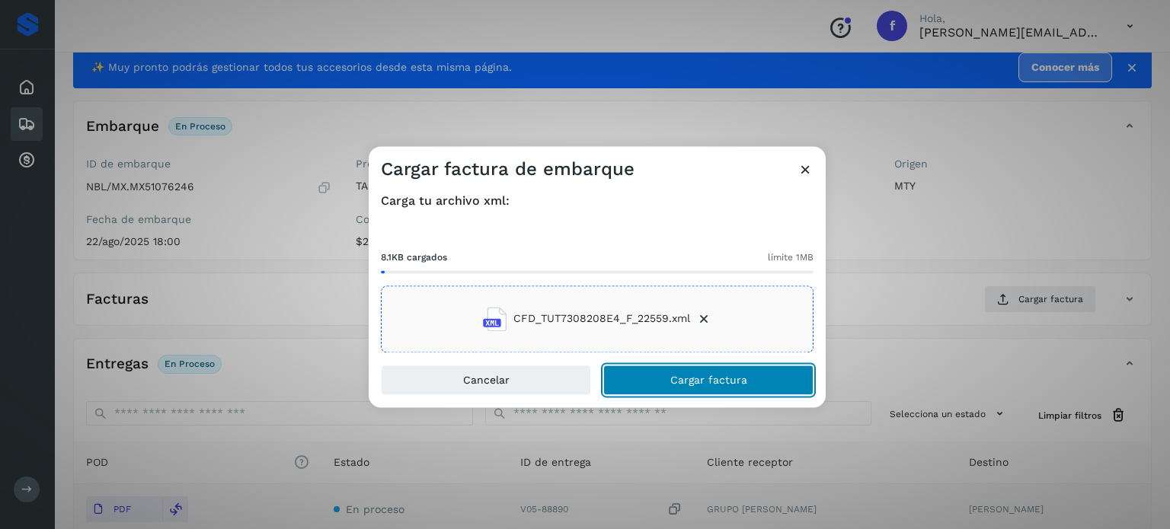
click at [673, 383] on span "Cargar factura" at bounding box center [708, 380] width 77 height 11
